Goal: Find specific page/section: Find specific page/section

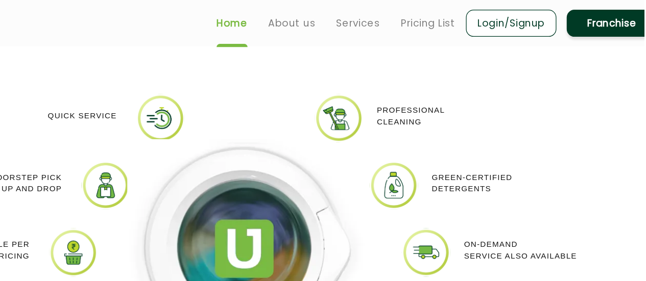
scroll to position [858, 0]
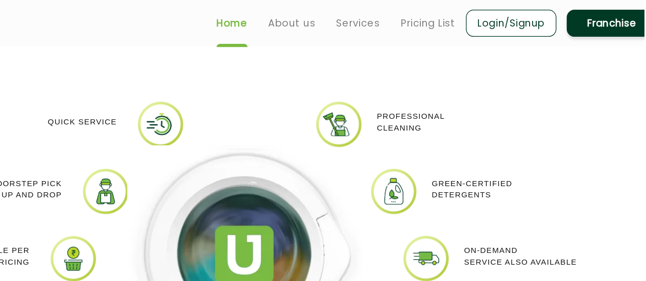
click at [492, 144] on p "Green-Certified Detergents" at bounding box center [510, 149] width 64 height 18
drag, startPoint x: 492, startPoint y: 144, endPoint x: 530, endPoint y: 145, distance: 37.8
click at [530, 145] on p "Green-Certified Detergents" at bounding box center [510, 149] width 64 height 18
drag, startPoint x: 530, startPoint y: 145, endPoint x: 522, endPoint y: 156, distance: 14.2
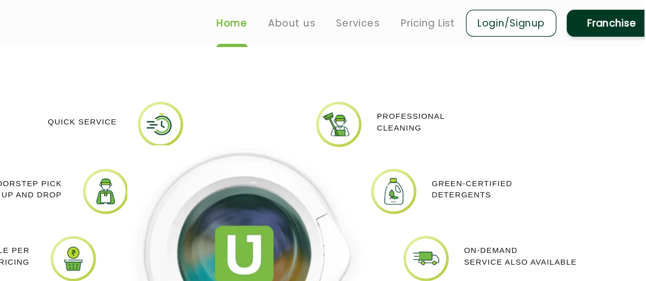
click at [522, 156] on p "Green-Certified Detergents" at bounding box center [510, 149] width 64 height 18
drag, startPoint x: 522, startPoint y: 156, endPoint x: 472, endPoint y: 142, distance: 50.9
click at [472, 142] on div "Green-Certified Detergents" at bounding box center [544, 149] width 148 height 35
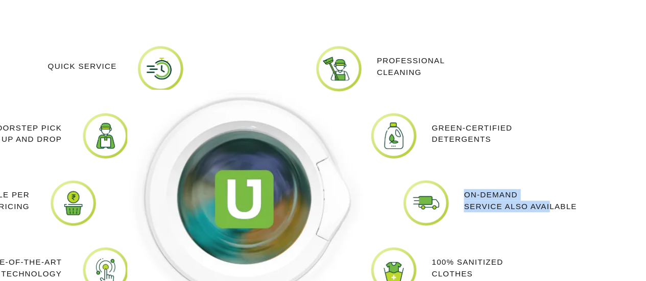
drag, startPoint x: 506, startPoint y: 196, endPoint x: 577, endPoint y: 203, distance: 70.9
click at [577, 203] on p "On-demand service also available" at bounding box center [548, 203] width 89 height 18
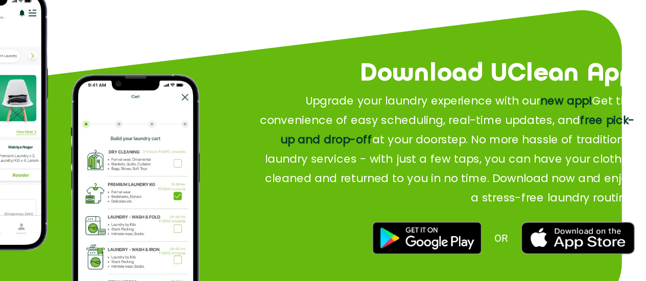
scroll to position [1187, 0]
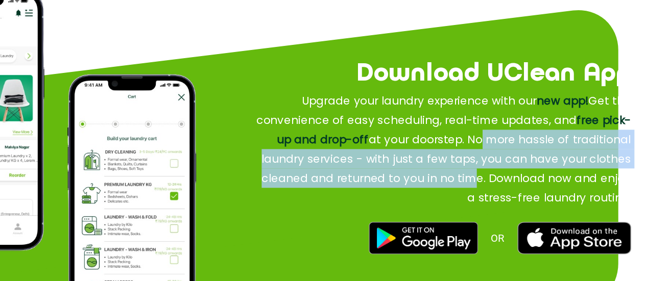
drag, startPoint x: 515, startPoint y: 170, endPoint x: 506, endPoint y: 194, distance: 25.4
click at [506, 194] on p "Upgrade your laundry experience with our new app! Get the convenience of easy s…" at bounding box center [487, 177] width 298 height 92
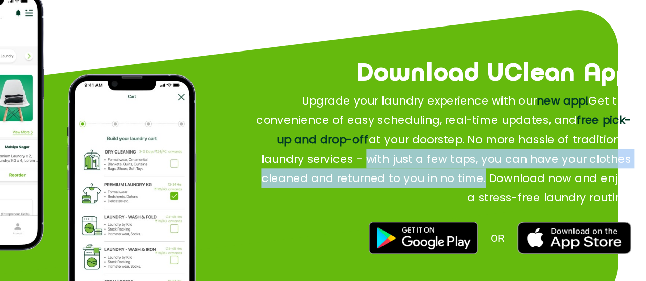
drag, startPoint x: 506, startPoint y: 194, endPoint x: 427, endPoint y: 179, distance: 80.5
click at [427, 179] on p "Upgrade your laundry experience with our new app! Get the convenience of easy s…" at bounding box center [487, 177] width 298 height 92
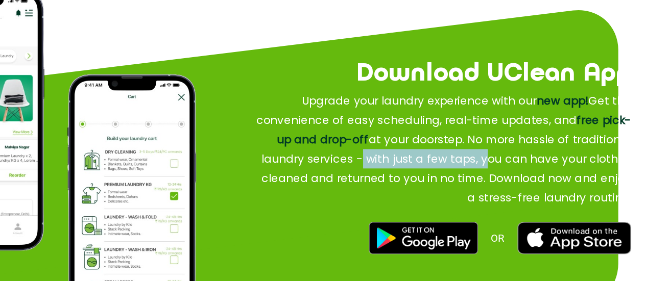
drag, startPoint x: 427, startPoint y: 179, endPoint x: 520, endPoint y: 184, distance: 93.6
click at [520, 184] on p "Upgrade your laundry experience with our new app! Get the convenience of easy s…" at bounding box center [487, 177] width 298 height 92
drag, startPoint x: 520, startPoint y: 184, endPoint x: 437, endPoint y: 183, distance: 83.3
click at [437, 183] on p "Upgrade your laundry experience with our new app! Get the convenience of easy s…" at bounding box center [487, 177] width 298 height 92
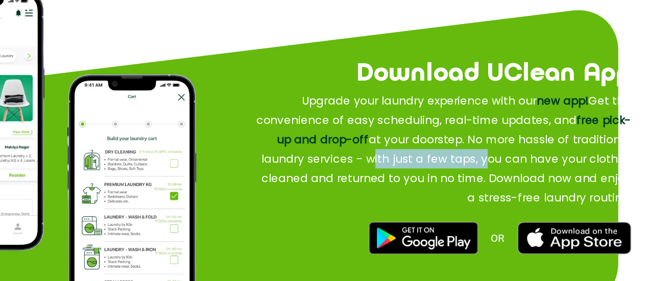
click at [437, 183] on p "Upgrade your laundry experience with our new app! Get the convenience of easy s…" at bounding box center [487, 177] width 298 height 92
drag, startPoint x: 437, startPoint y: 183, endPoint x: 499, endPoint y: 183, distance: 61.8
click at [499, 183] on p "Upgrade your laundry experience with our new app! Get the convenience of easy s…" at bounding box center [487, 177] width 298 height 92
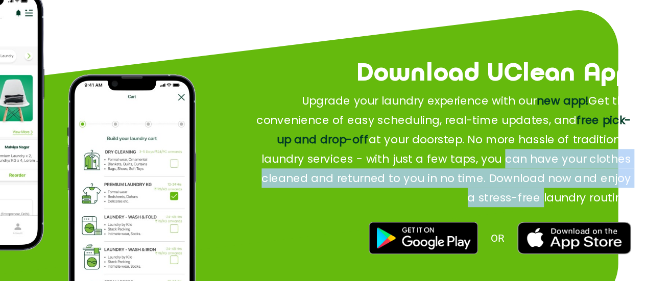
drag, startPoint x: 537, startPoint y: 186, endPoint x: 564, endPoint y: 209, distance: 35.1
click at [564, 209] on p "Upgrade your laundry experience with our new app! Get the convenience of easy s…" at bounding box center [487, 177] width 298 height 92
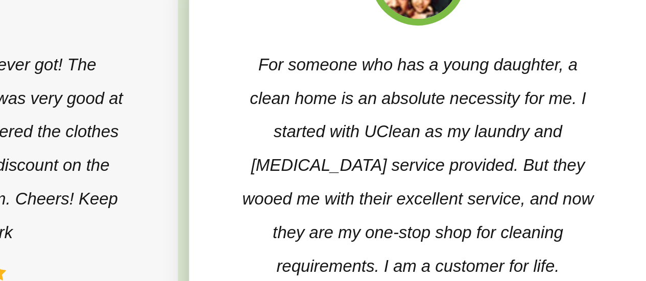
scroll to position [1603, 0]
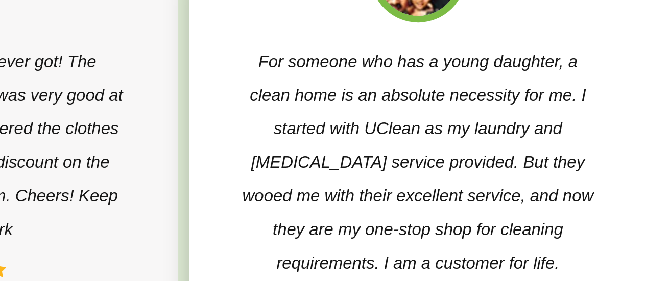
drag, startPoint x: 516, startPoint y: 148, endPoint x: 530, endPoint y: 129, distance: 23.7
click at [530, 129] on p "For someone who has a young daughter, a clean home is an absolute necessity for…" at bounding box center [546, 173] width 163 height 107
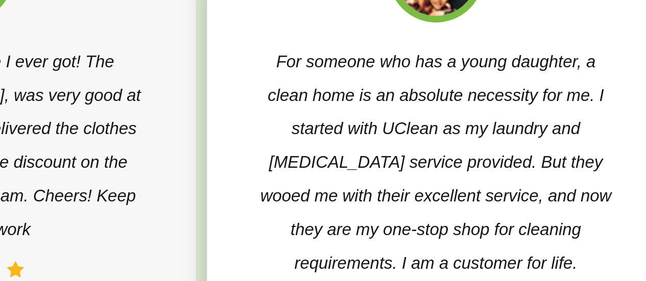
drag, startPoint x: 530, startPoint y: 129, endPoint x: 550, endPoint y: 130, distance: 19.4
click at [550, 130] on p "For someone who has a young daughter, a clean home is an absolute necessity for…" at bounding box center [554, 173] width 163 height 107
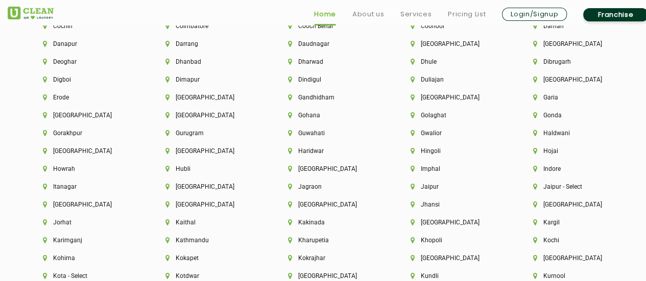
scroll to position [2338, 0]
click at [64, 208] on li "[GEOGRAPHIC_DATA]" at bounding box center [87, 204] width 88 height 7
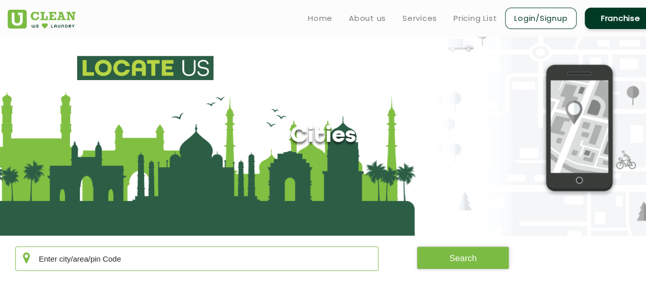
click at [208, 255] on input "text" at bounding box center [196, 259] width 363 height 25
type input "181221"
click at [476, 256] on button "Search" at bounding box center [463, 258] width 93 height 23
click at [434, 262] on button "Search" at bounding box center [463, 258] width 93 height 23
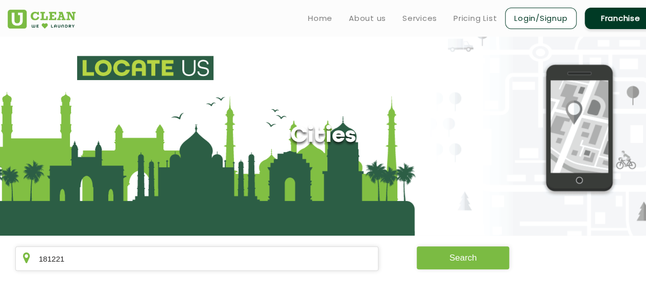
click at [433, 256] on button "Search" at bounding box center [463, 258] width 93 height 23
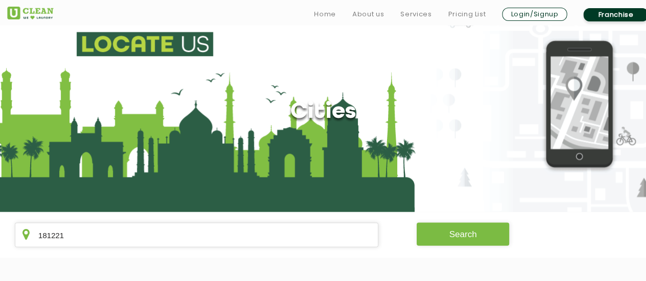
scroll to position [23, 0]
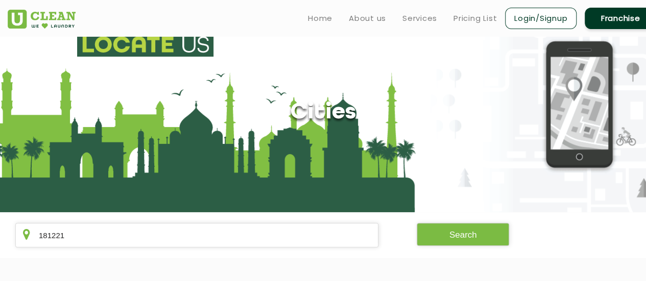
scroll to position [1730, 0]
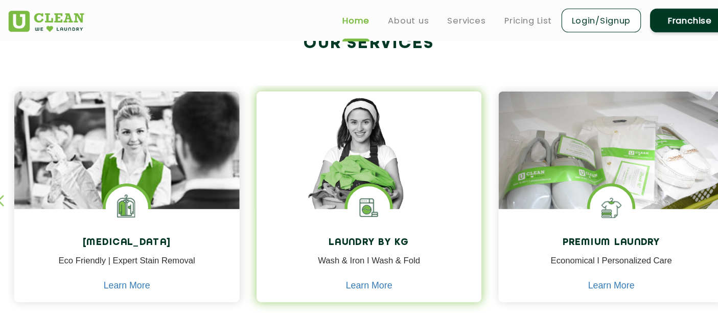
scroll to position [395, 0]
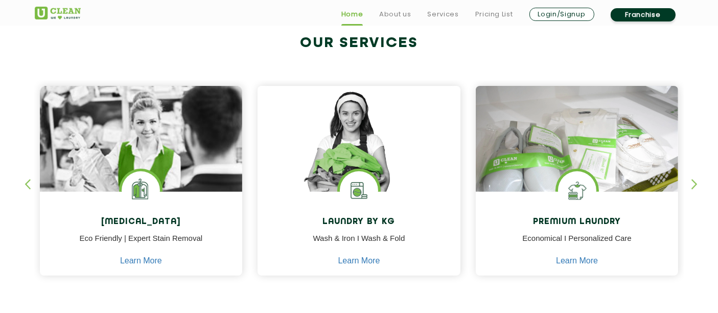
click at [653, 181] on div "button" at bounding box center [698, 193] width 15 height 28
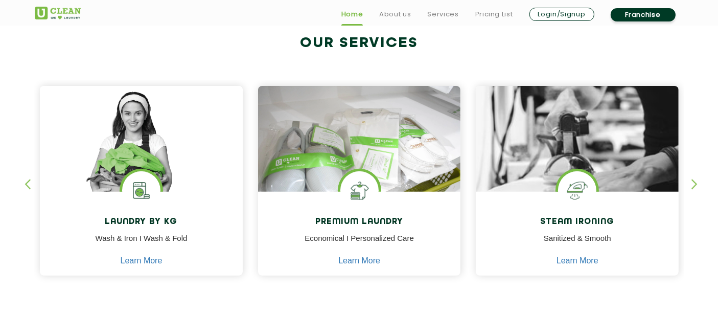
click at [653, 181] on div "button" at bounding box center [698, 193] width 15 height 28
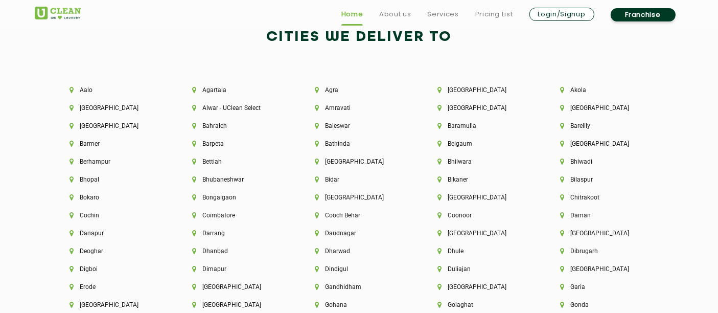
scroll to position [2183, 0]
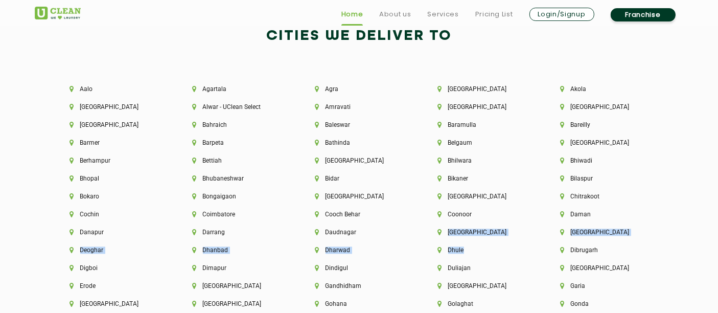
drag, startPoint x: 409, startPoint y: 244, endPoint x: 502, endPoint y: 272, distance: 96.5
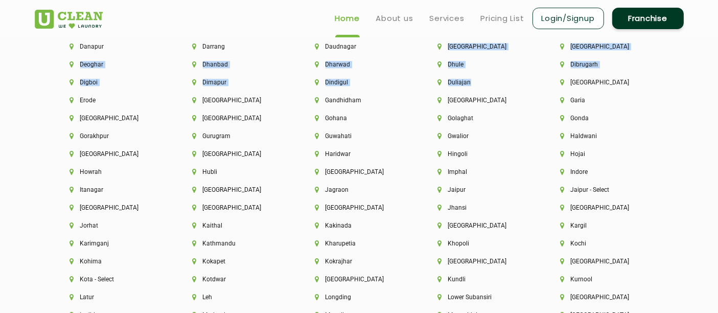
scroll to position [2363, 0]
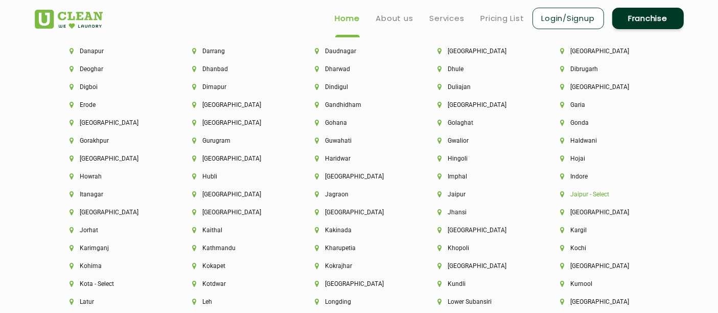
click at [641, 196] on li "Jaipur - Select" at bounding box center [604, 194] width 88 height 7
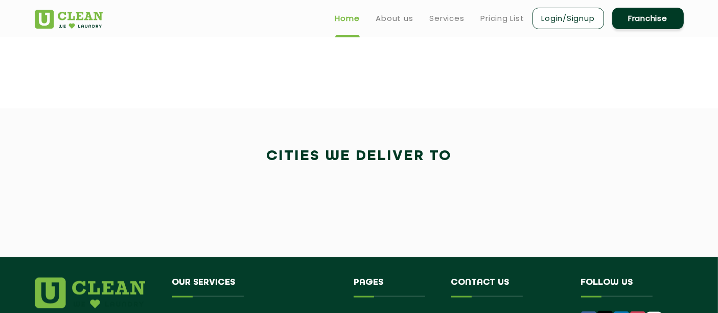
scroll to position [1435, 0]
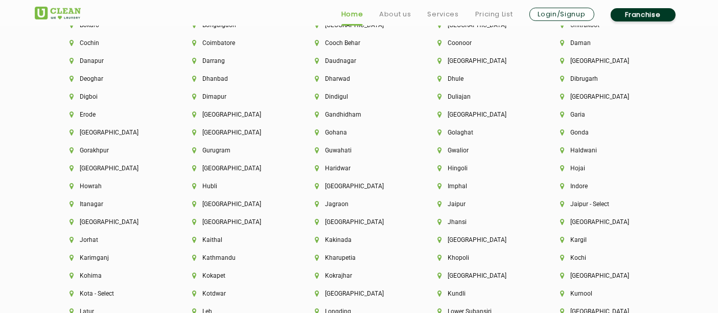
scroll to position [2356, 0]
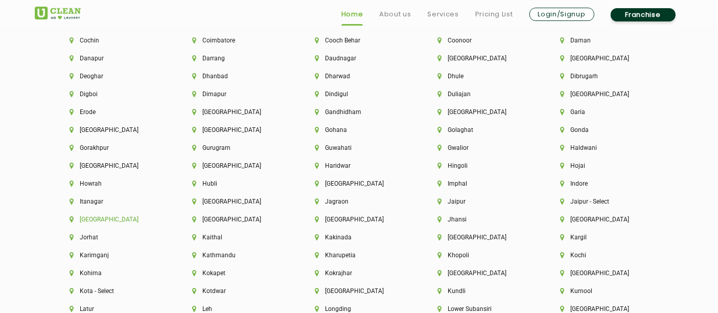
click at [92, 220] on li "[GEOGRAPHIC_DATA]" at bounding box center [114, 219] width 88 height 7
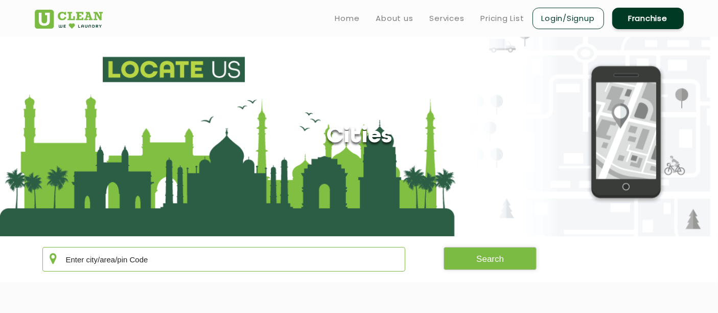
click at [170, 260] on input "text" at bounding box center [223, 259] width 363 height 25
drag, startPoint x: 146, startPoint y: 309, endPoint x: 143, endPoint y: 303, distance: 6.9
drag, startPoint x: 130, startPoint y: 271, endPoint x: 131, endPoint y: 287, distance: 15.9
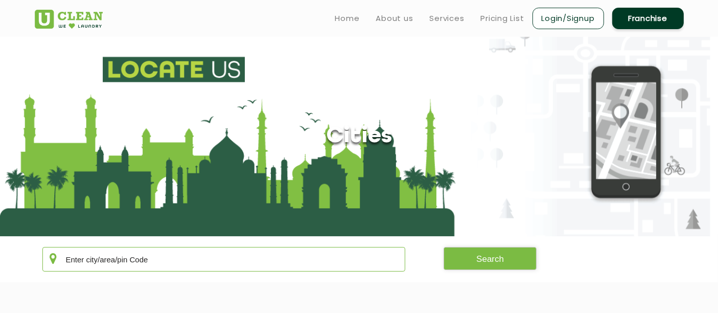
type input "181221"
click at [475, 262] on button "Search" at bounding box center [489, 258] width 93 height 23
